Goal: Task Accomplishment & Management: Manage account settings

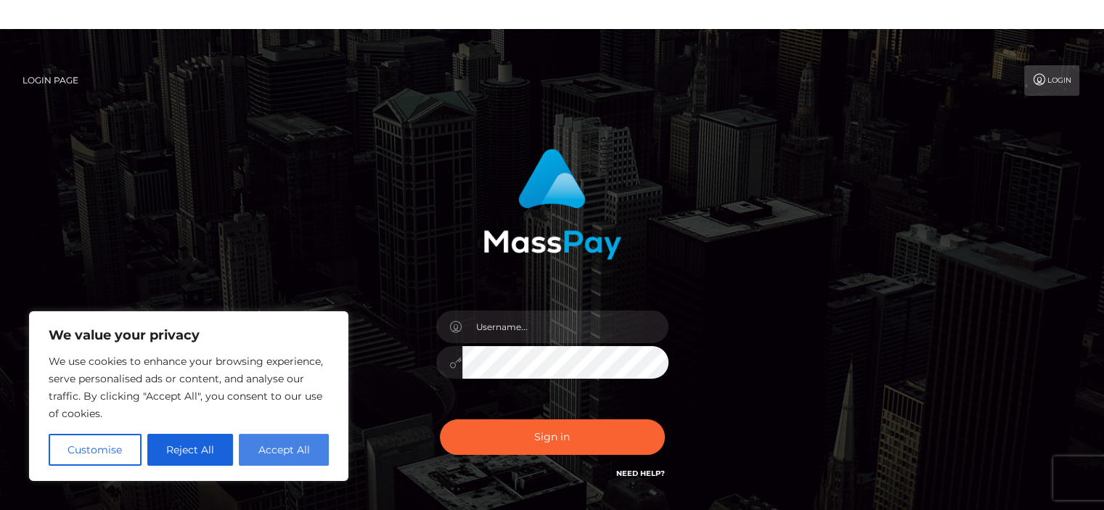
click at [306, 447] on button "Accept All" at bounding box center [284, 450] width 90 height 32
checkbox input "true"
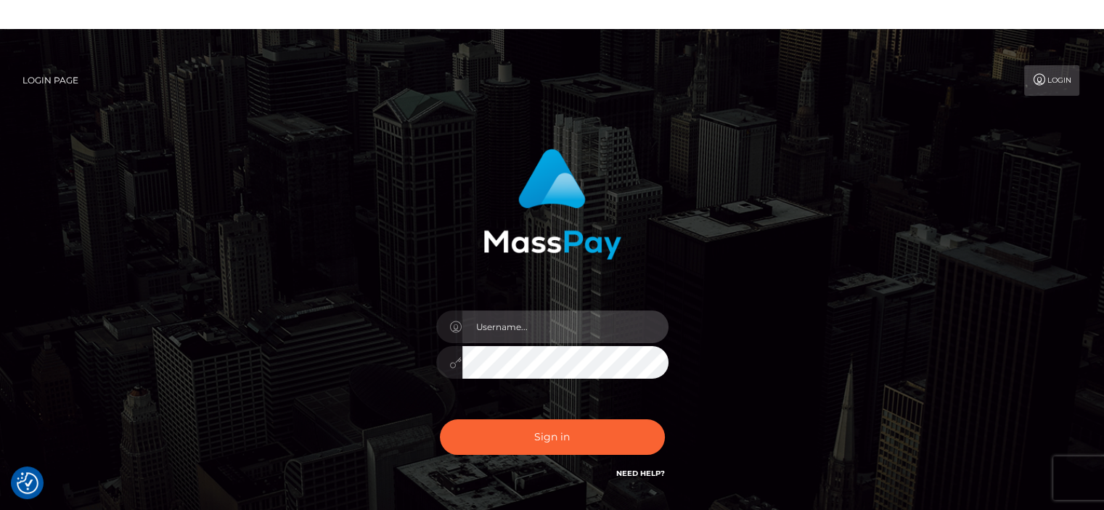
click at [516, 326] on input "text" at bounding box center [565, 327] width 206 height 33
type input "kingsleylee1992@gmail.com"
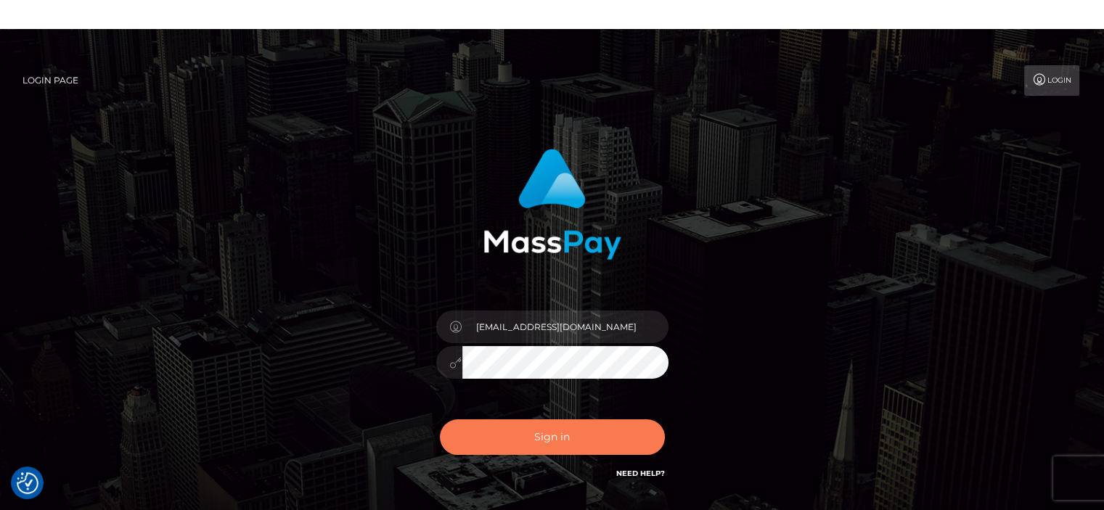
click at [526, 452] on button "Sign in" at bounding box center [552, 438] width 225 height 36
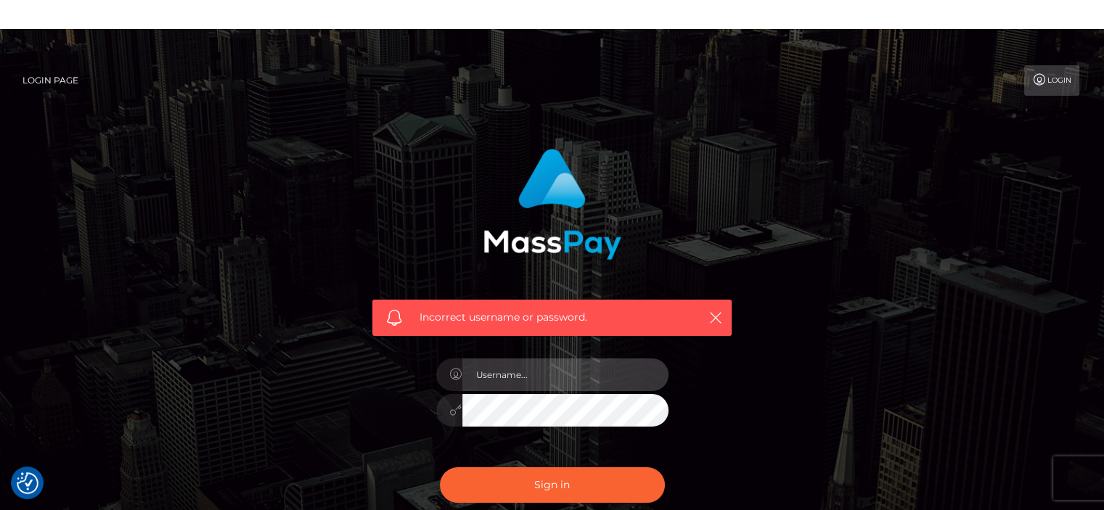
click at [507, 372] on input "text" at bounding box center [565, 375] width 206 height 33
type input "kingsley"
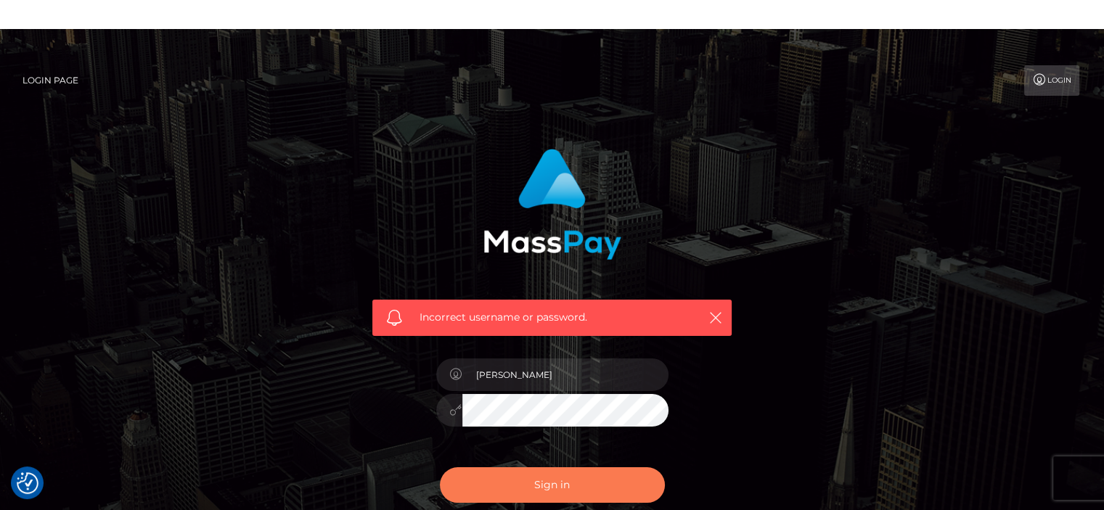
click at [485, 478] on button "Sign in" at bounding box center [552, 485] width 225 height 36
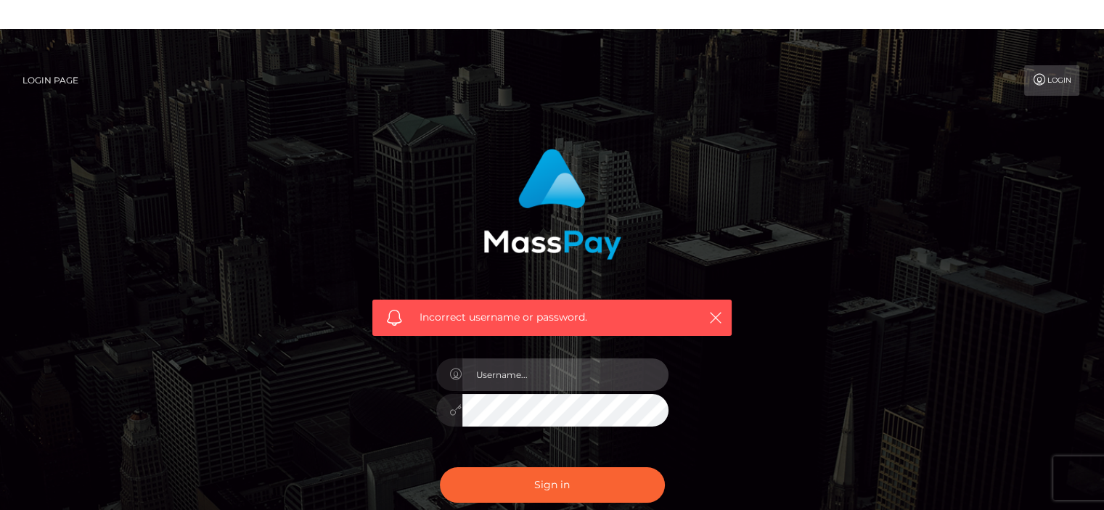
click at [560, 382] on input "text" at bounding box center [565, 375] width 206 height 33
type input "kingsleylee"
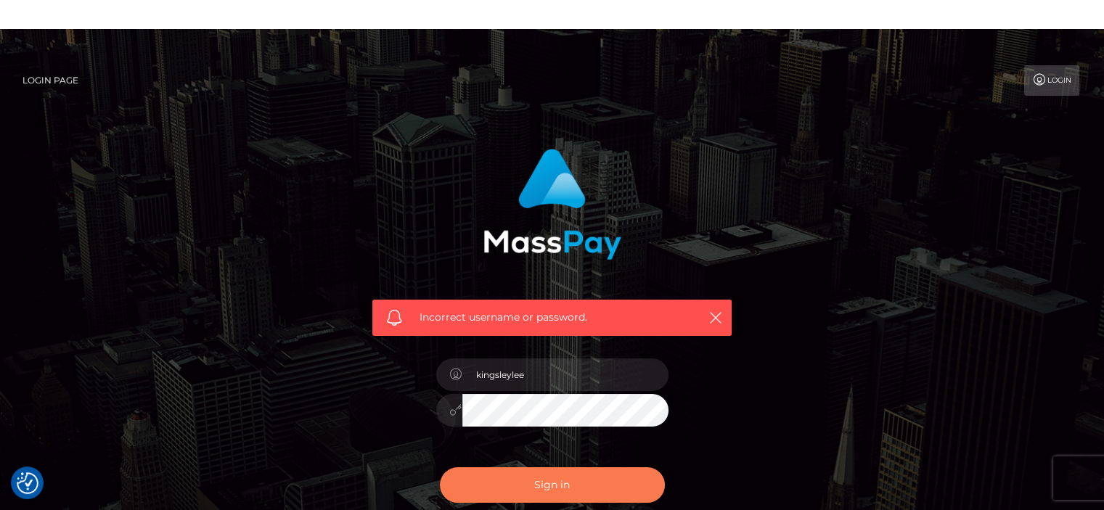
click at [507, 475] on button "Sign in" at bounding box center [552, 485] width 225 height 36
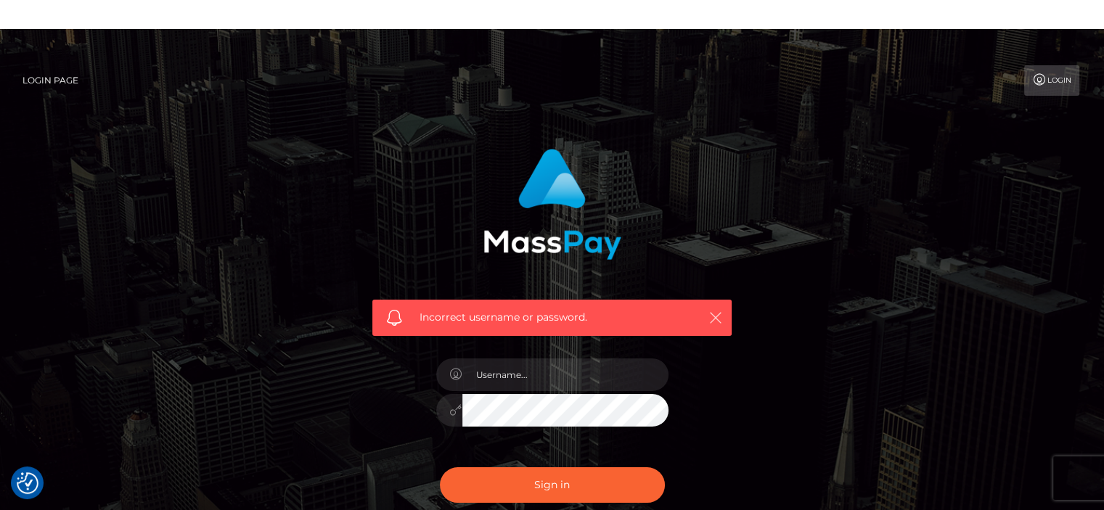
click at [719, 315] on icon "button" at bounding box center [715, 318] width 15 height 15
click at [716, 314] on icon "button" at bounding box center [715, 318] width 15 height 15
click at [712, 318] on icon "button" at bounding box center [715, 318] width 15 height 15
click at [1042, 81] on icon at bounding box center [1039, 80] width 15 height 12
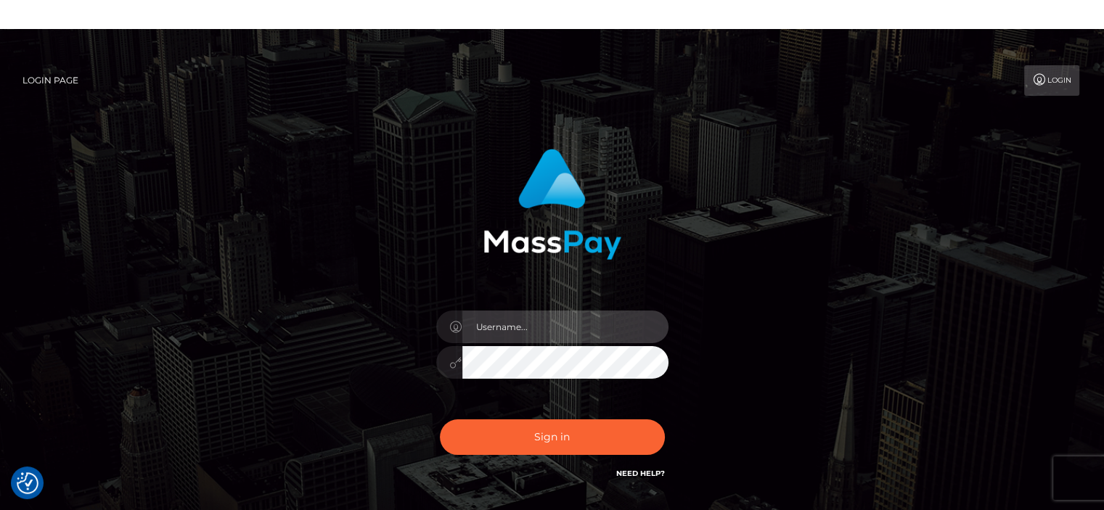
click at [520, 324] on input "text" at bounding box center [565, 327] width 206 height 33
type input "kingsleyli"
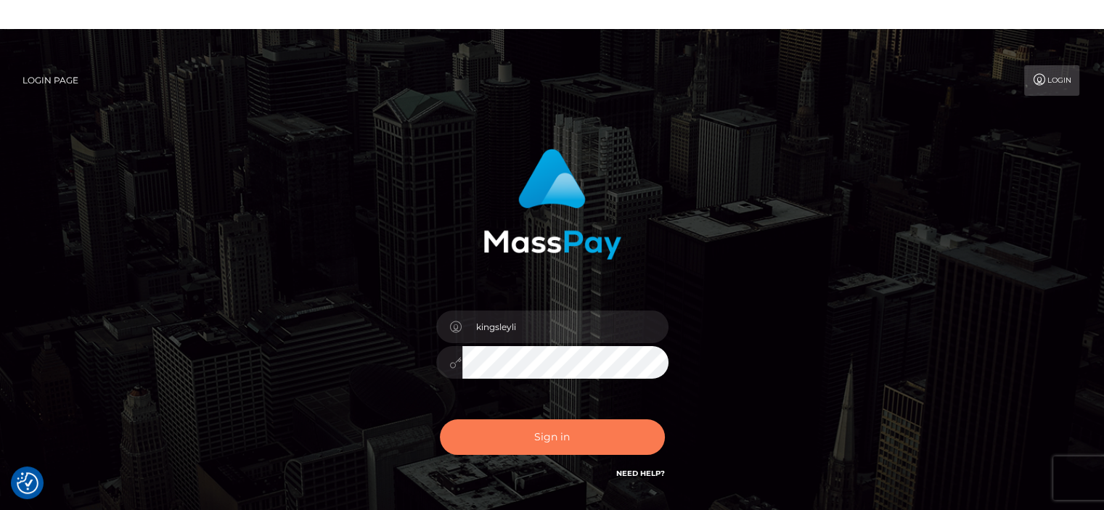
click at [518, 427] on button "Sign in" at bounding box center [552, 438] width 225 height 36
